Goal: Navigation & Orientation: Find specific page/section

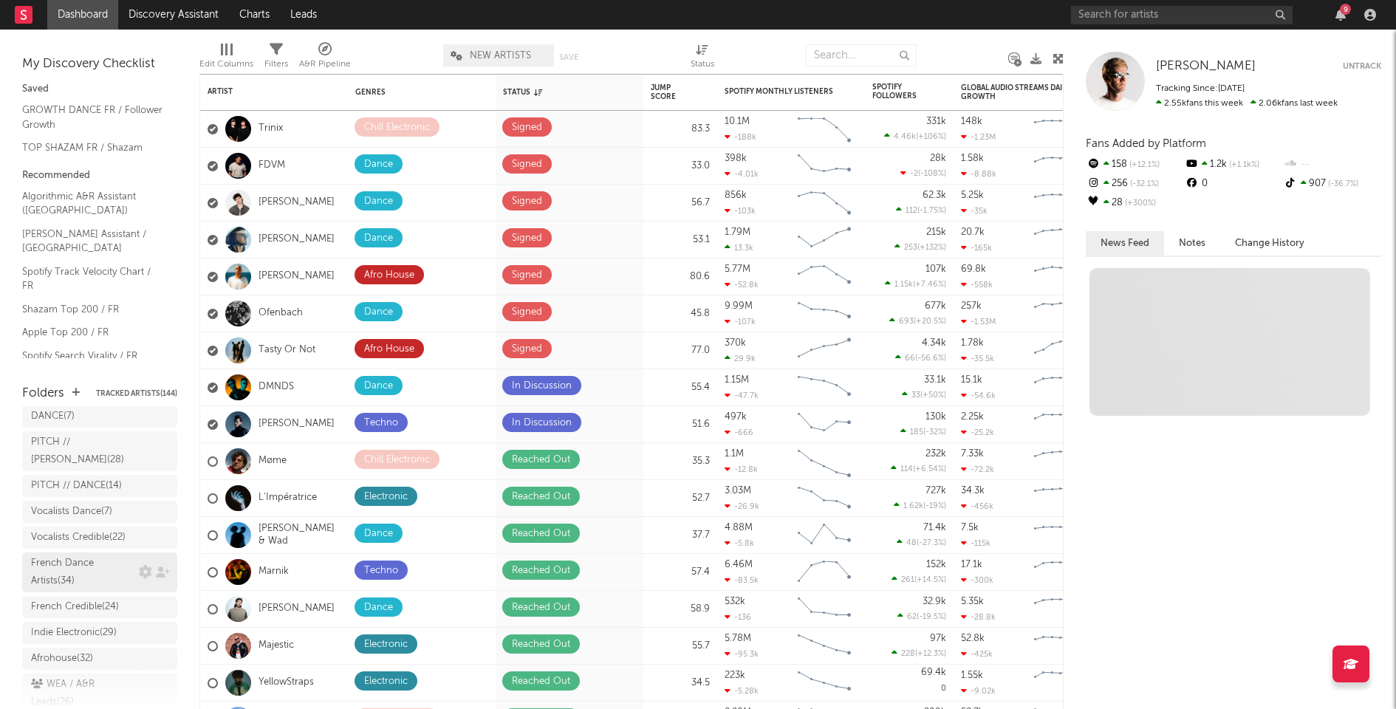
scroll to position [216, 0]
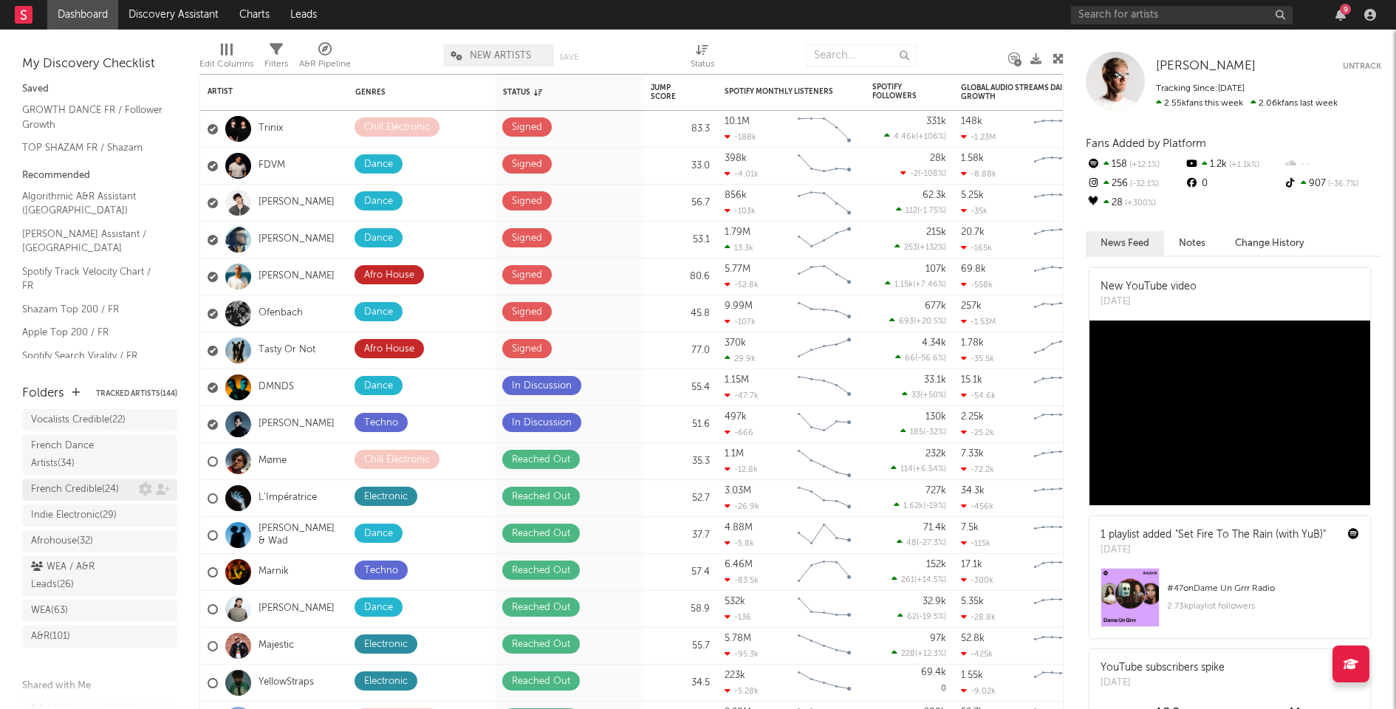
click at [72, 499] on div "French Credible ( 24 )" at bounding box center [75, 490] width 88 height 18
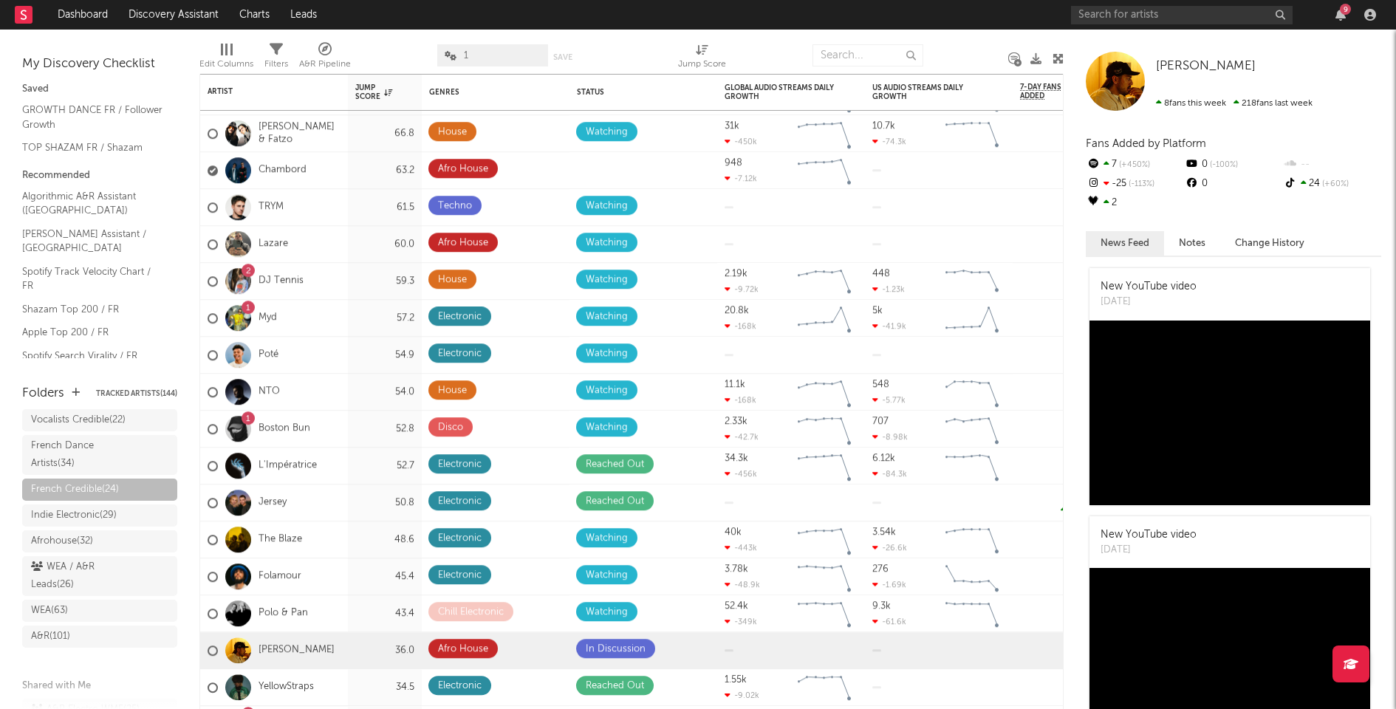
click at [1346, 16] on div "9" at bounding box center [1341, 15] width 22 height 12
click at [1343, 16] on icon "button" at bounding box center [1341, 15] width 10 height 12
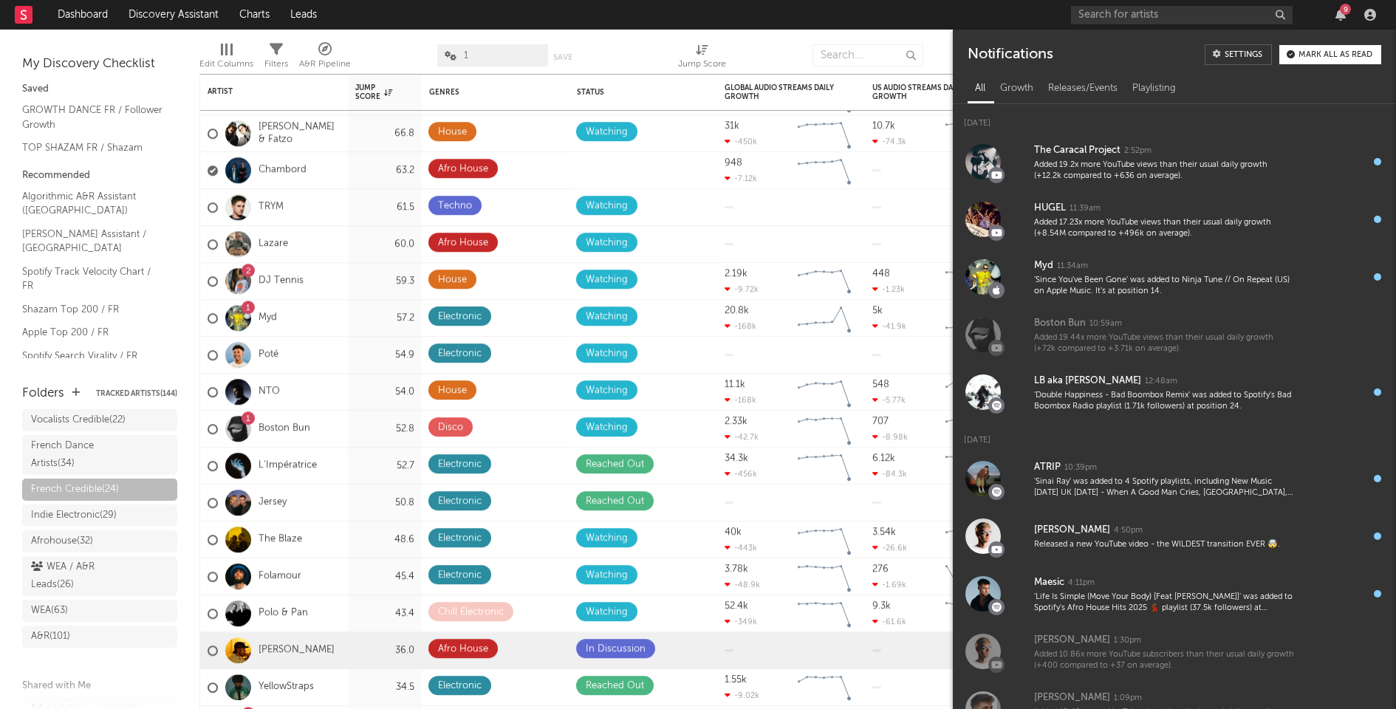
click at [1312, 54] on div "Mark all as read" at bounding box center [1336, 55] width 74 height 8
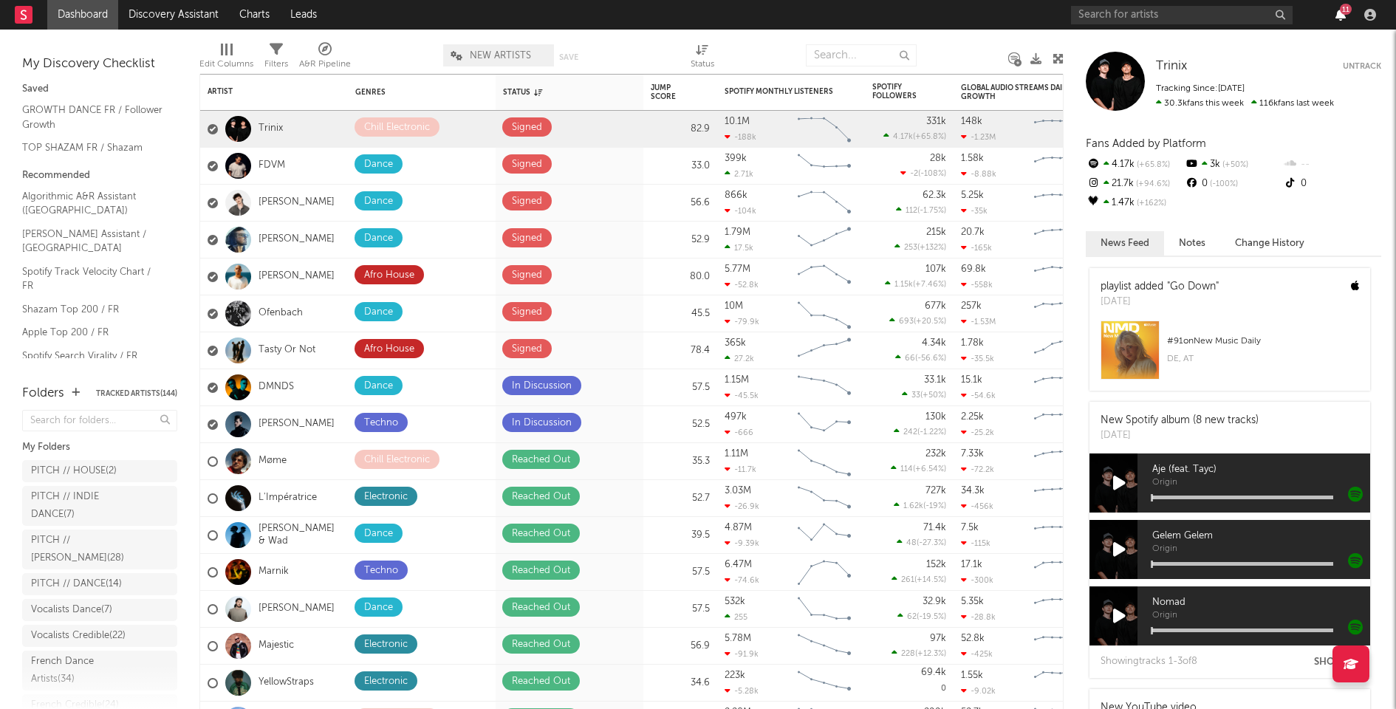
click at [1343, 17] on icon "button" at bounding box center [1341, 15] width 10 height 12
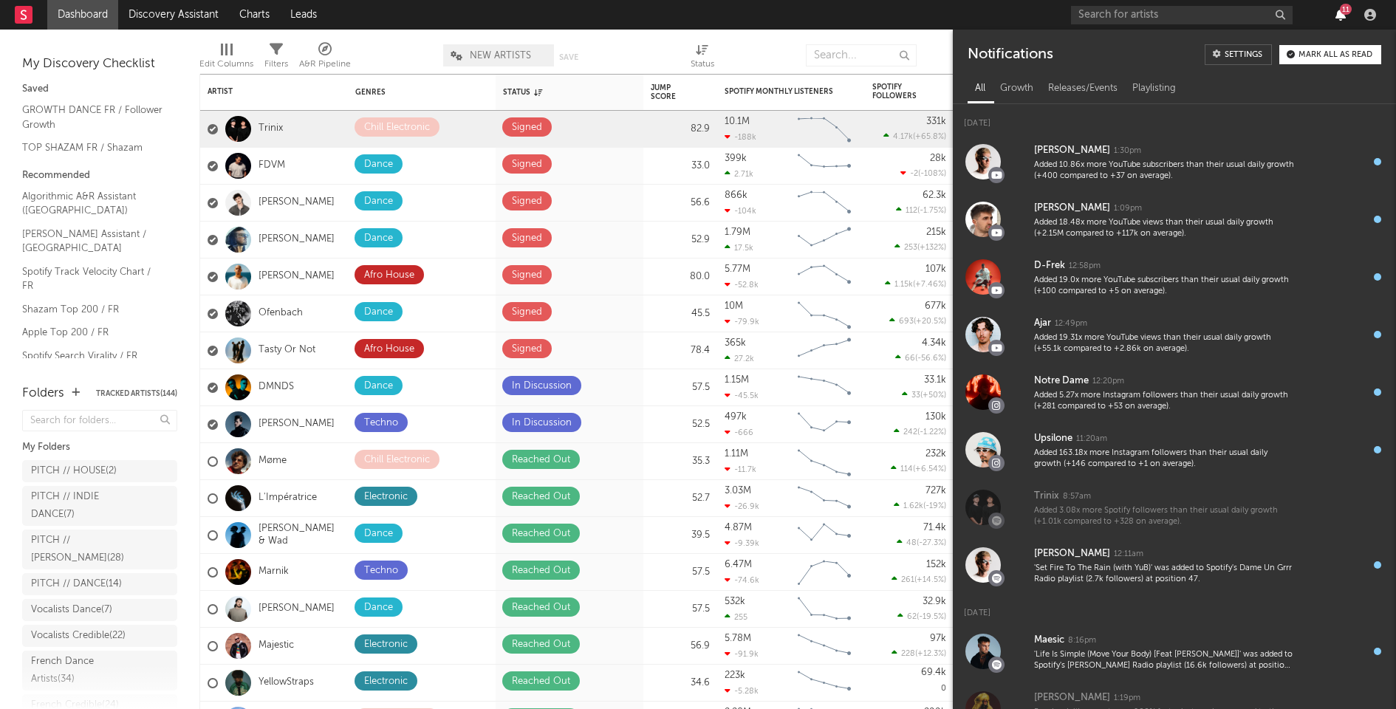
click at [1343, 17] on icon "button" at bounding box center [1341, 15] width 10 height 12
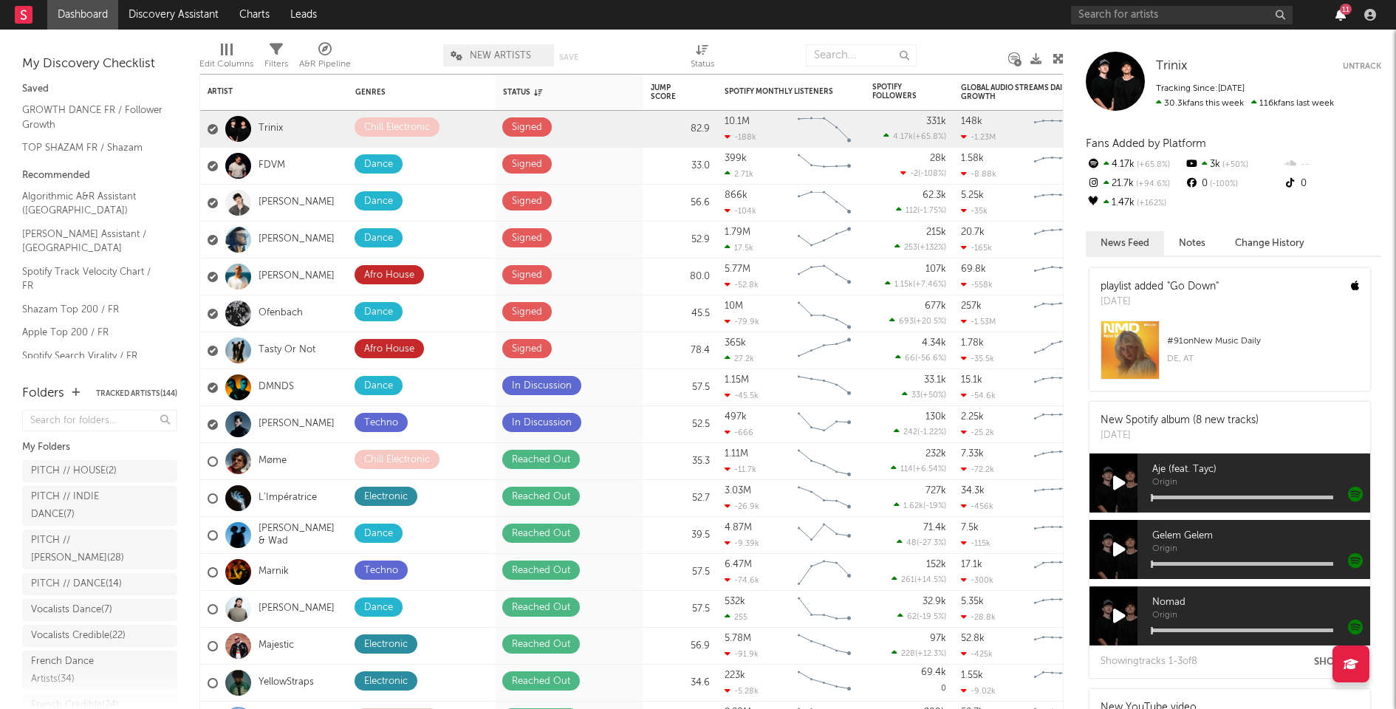
click at [1340, 13] on icon "button" at bounding box center [1341, 15] width 10 height 12
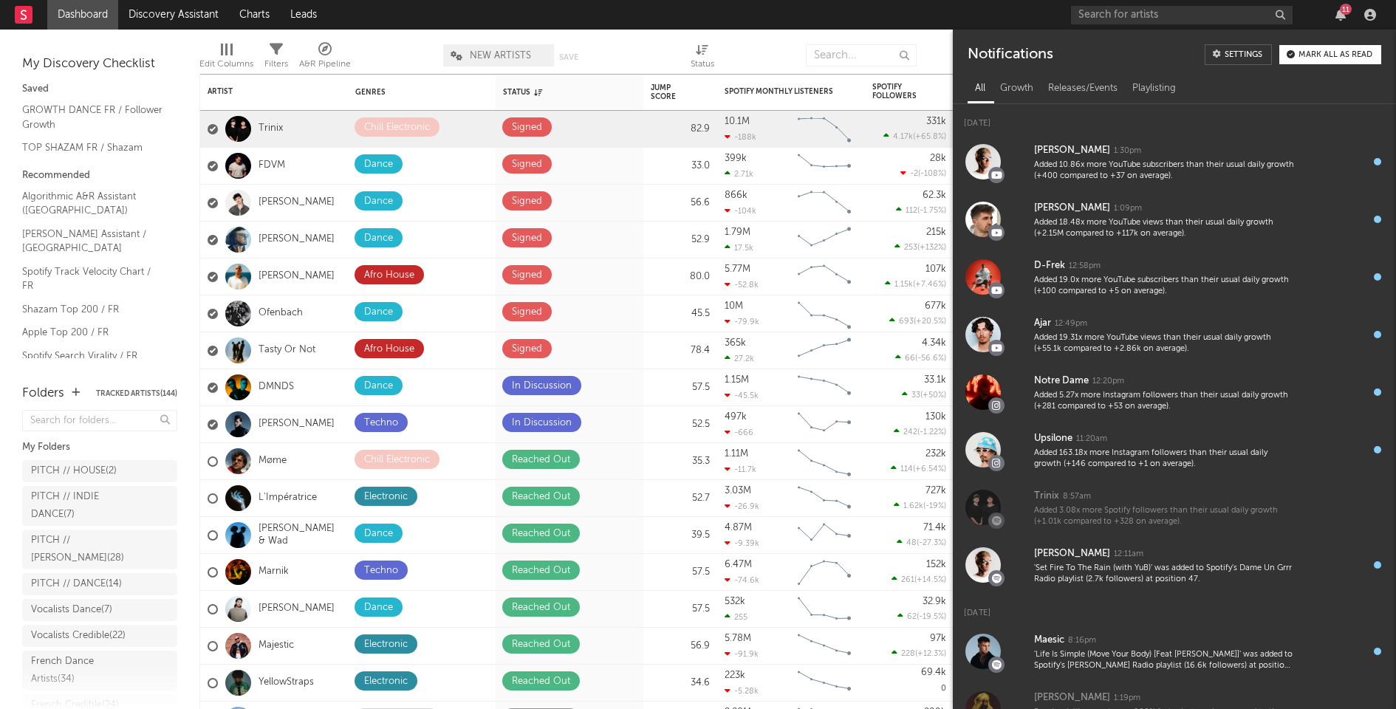
click at [1331, 56] on div "Mark all as read" at bounding box center [1336, 55] width 74 height 8
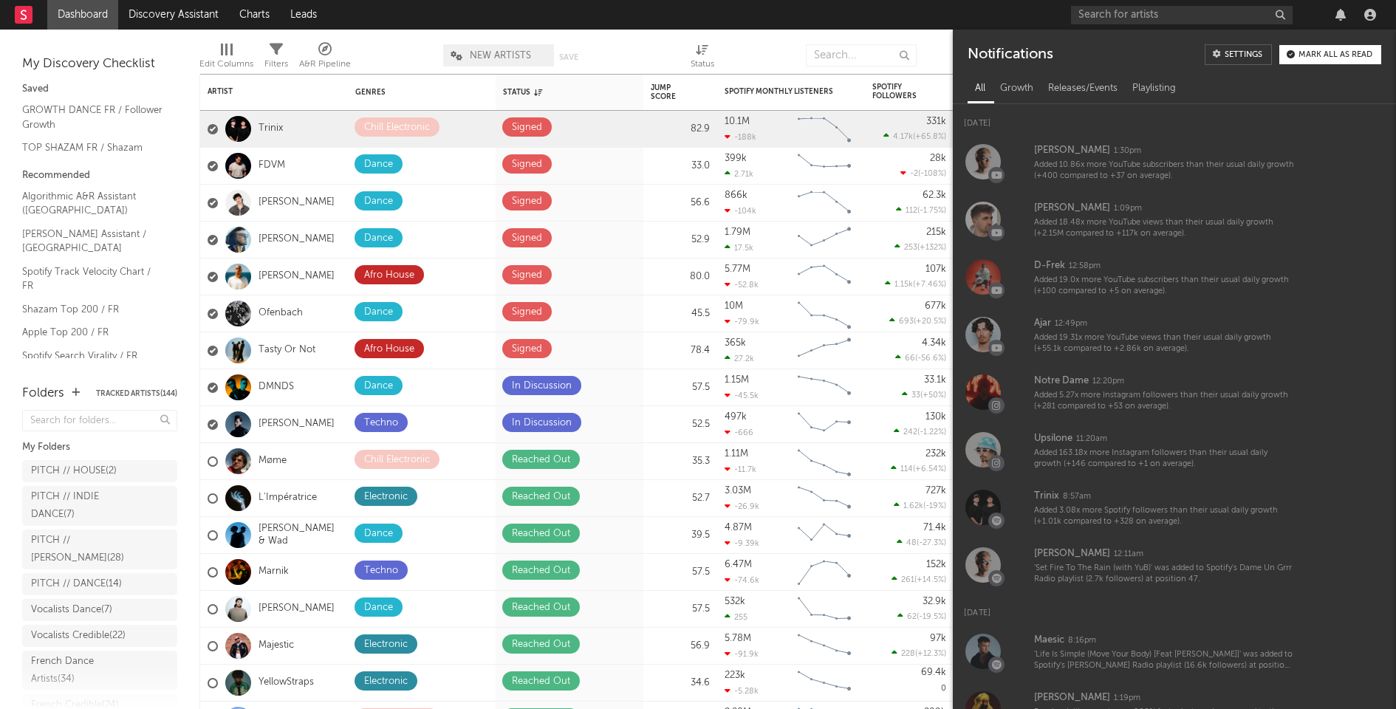
click at [1015, 18] on nav "Dashboard Discovery Assistant Charts Leads" at bounding box center [698, 15] width 1396 height 30
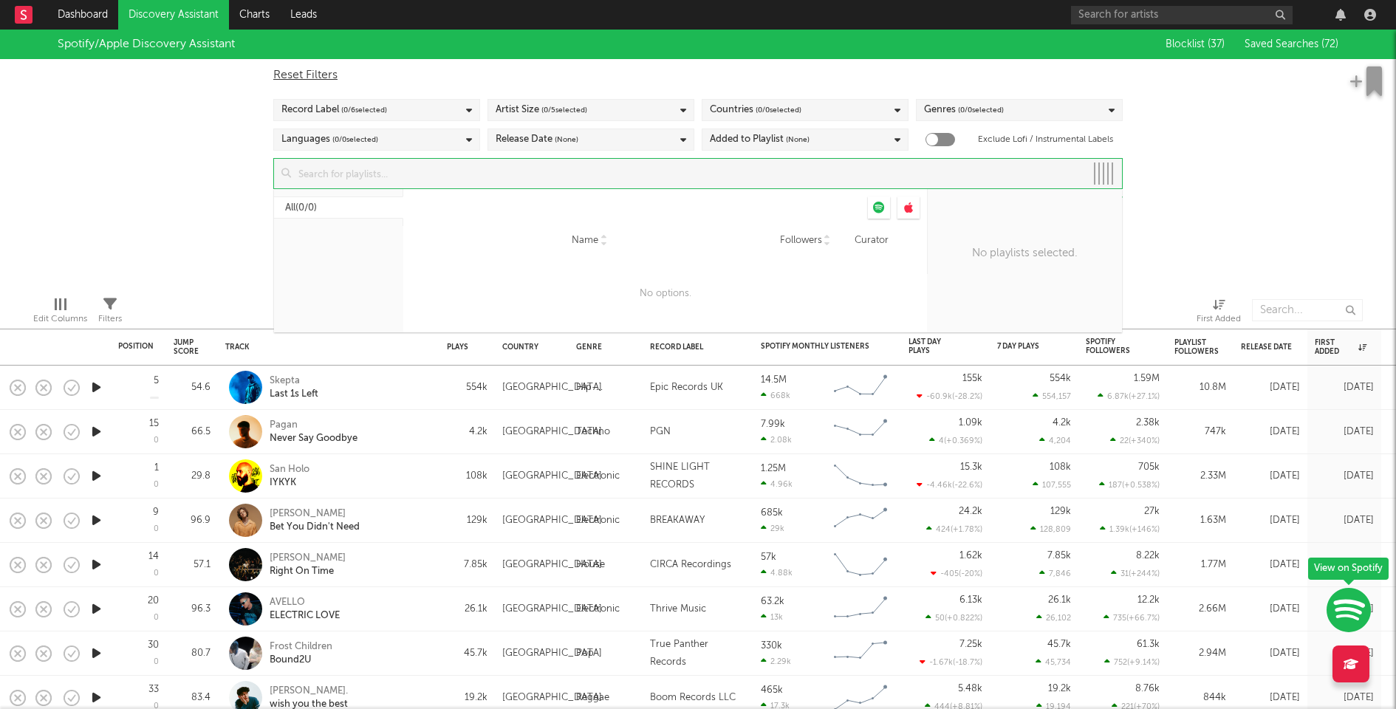
click at [681, 168] on input at bounding box center [688, 174] width 794 height 30
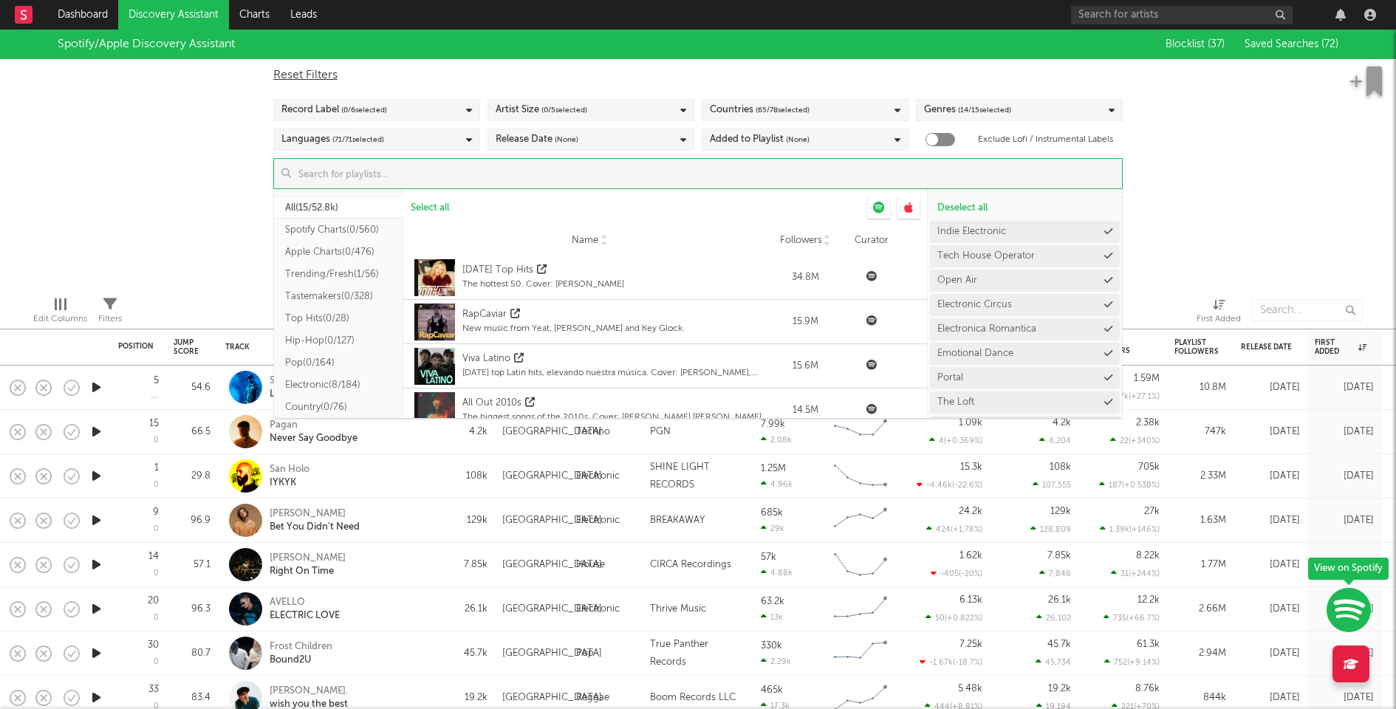
click at [1192, 244] on div "Spotify/Apple Discovery Assistant Blocklist ( 37 ) Saved Searches ( 72 ) Reset …" at bounding box center [698, 157] width 1396 height 255
